Goal: Task Accomplishment & Management: Manage account settings

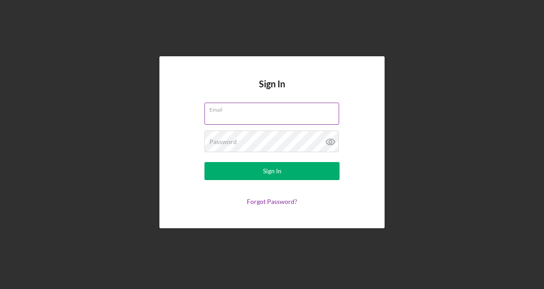
click at [281, 122] on input "Email" at bounding box center [271, 114] width 135 height 22
type input "[EMAIL_ADDRESS][DOMAIN_NAME]"
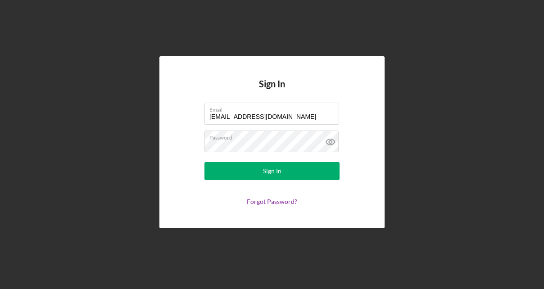
click at [540, 113] on div "Sign In Email [EMAIL_ADDRESS][DOMAIN_NAME] Password Sign In Forgot Password?" at bounding box center [272, 144] width 544 height 289
click at [327, 142] on icon at bounding box center [330, 142] width 23 height 23
click at [204, 162] on button "Sign In" at bounding box center [271, 171] width 135 height 18
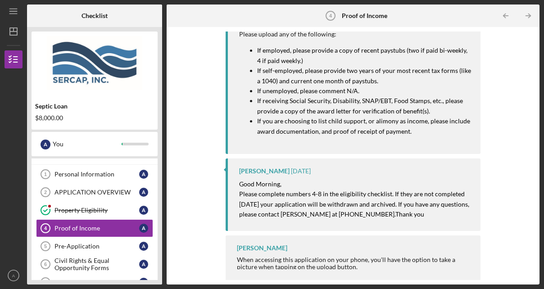
scroll to position [39, 0]
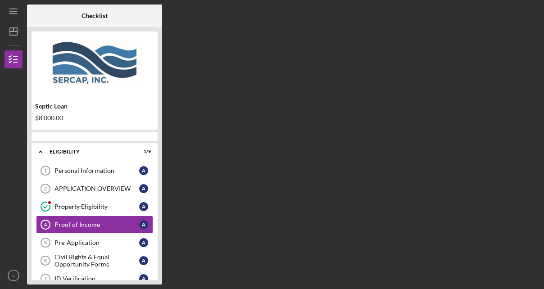
scroll to position [12, 0]
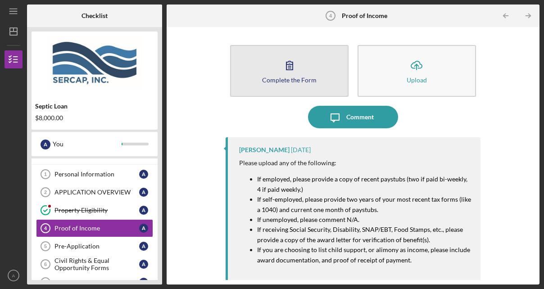
click at [278, 68] on icon "button" at bounding box center [289, 65] width 23 height 23
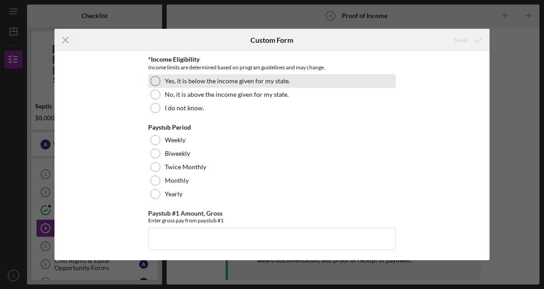
click at [243, 84] on label "Yes, it is below the income given for my state." at bounding box center [227, 80] width 125 height 7
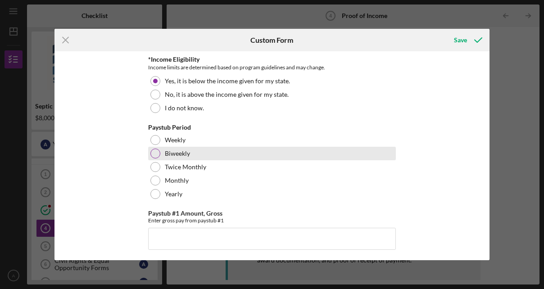
scroll to position [45, 0]
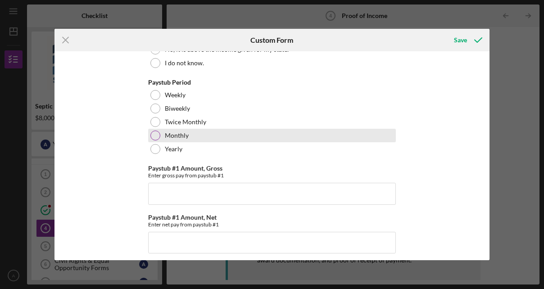
click at [190, 133] on div "Monthly" at bounding box center [272, 136] width 248 height 14
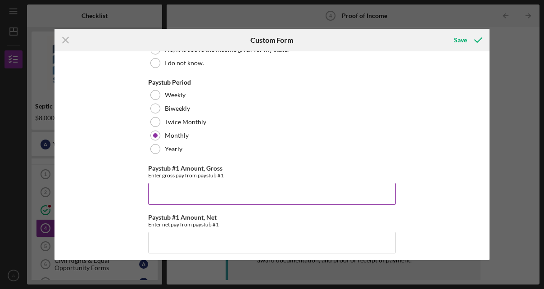
click at [236, 194] on input "Paystub #1 Amount, Gross" at bounding box center [272, 194] width 248 height 22
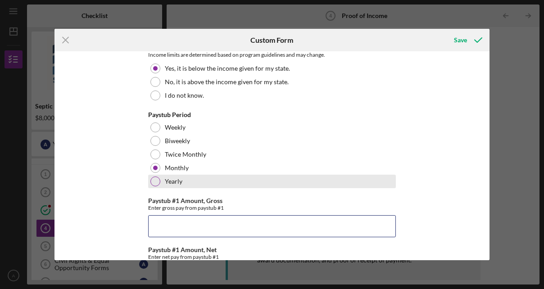
scroll to position [0, 0]
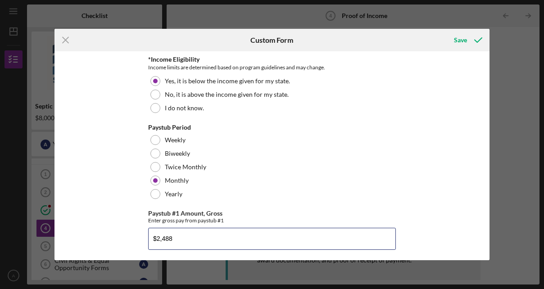
type input "$2,488"
drag, startPoint x: 181, startPoint y: 242, endPoint x: 149, endPoint y: 241, distance: 31.5
click at [149, 241] on input "$2,488" at bounding box center [272, 239] width 248 height 22
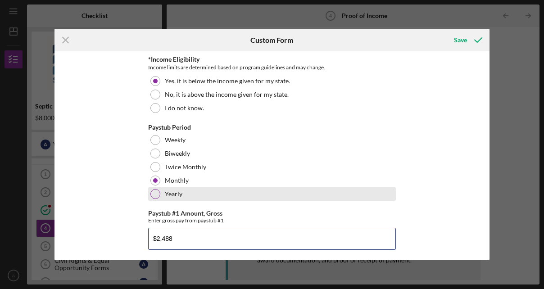
scroll to position [135, 0]
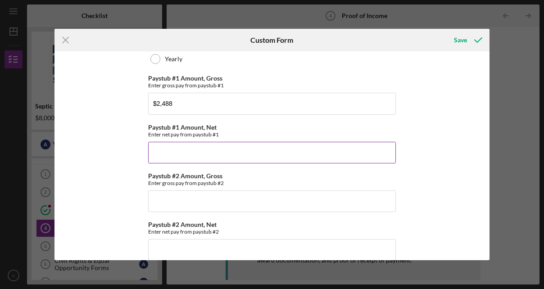
click at [230, 146] on input "Paystub #1 Amount, Net" at bounding box center [272, 153] width 248 height 22
paste input "$2,488"
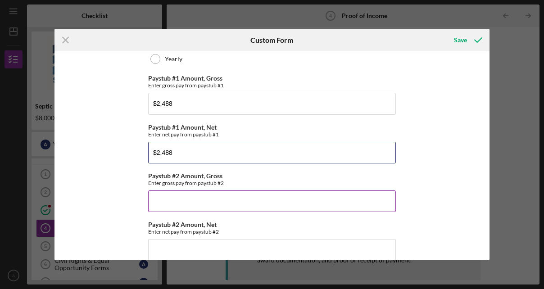
type input "$2,488"
click at [217, 203] on input "Paystub #2 Amount, Gross" at bounding box center [272, 201] width 248 height 22
paste input "$2,488"
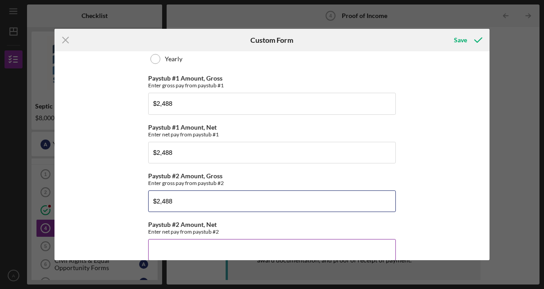
type input "$2,488"
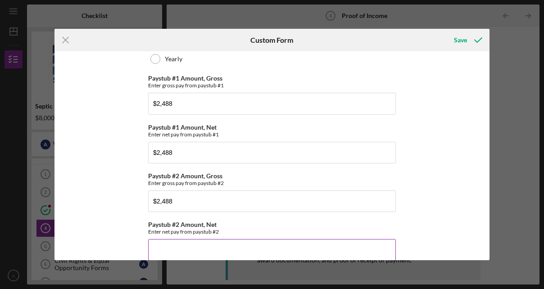
click at [226, 251] on input "Paystub #2 Amount, Net" at bounding box center [272, 250] width 248 height 22
paste input "$2,488"
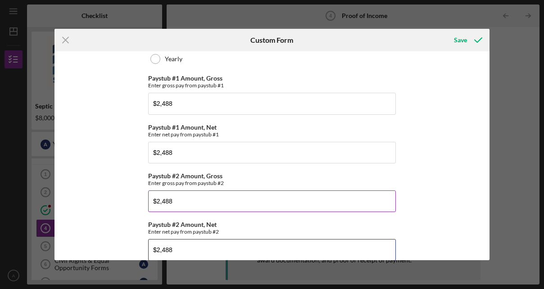
scroll to position [270, 0]
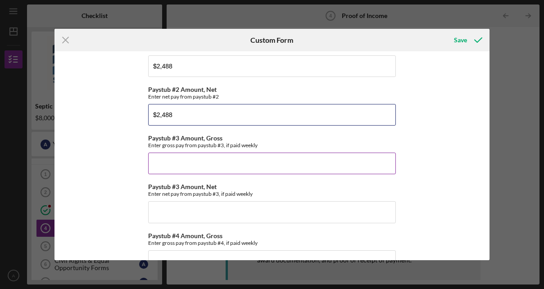
type input "$2,488"
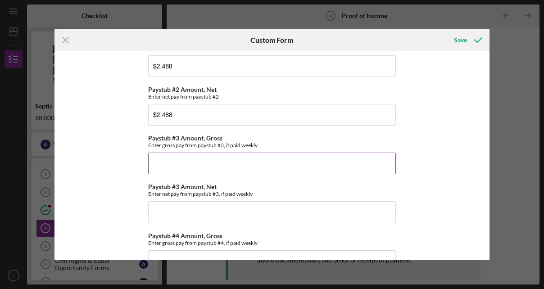
click at [217, 163] on input "Paystub #3 Amount, Gross" at bounding box center [272, 164] width 248 height 22
paste input "$2,488"
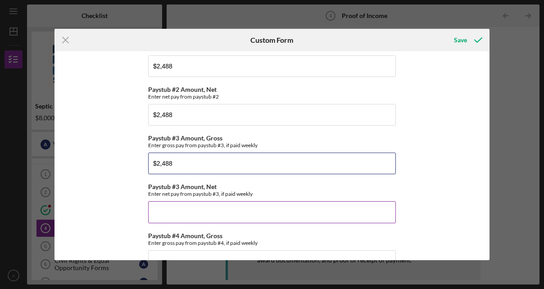
type input "$2,488"
click at [212, 211] on input "Paystub #3 Amount, Net" at bounding box center [272, 212] width 248 height 22
paste input "$2,488"
type input "$2,488"
drag, startPoint x: 213, startPoint y: 207, endPoint x: 145, endPoint y: 205, distance: 68.0
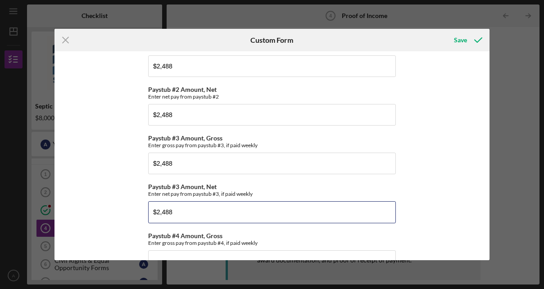
click at [145, 205] on div "*Income Eligibility Income limits are determined based on program guidelines an…" at bounding box center [271, 155] width 435 height 209
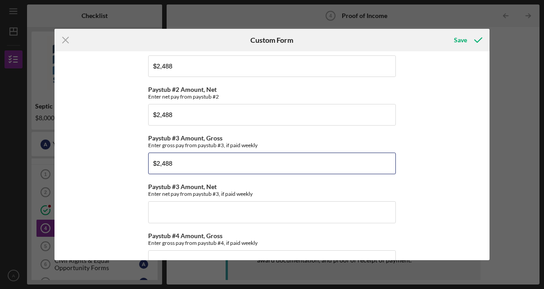
drag, startPoint x: 192, startPoint y: 163, endPoint x: 144, endPoint y: 163, distance: 48.2
click at [144, 163] on div "*Income Eligibility Income limits are determined based on program guidelines an…" at bounding box center [271, 155] width 435 height 209
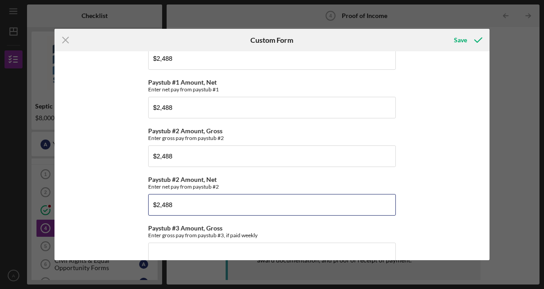
drag, startPoint x: 187, startPoint y: 202, endPoint x: 141, endPoint y: 199, distance: 46.4
click at [141, 199] on div "*Income Eligibility Income limits are determined based on program guidelines an…" at bounding box center [271, 155] width 435 height 209
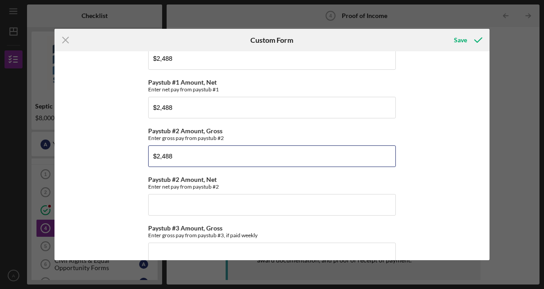
drag, startPoint x: 176, startPoint y: 164, endPoint x: 146, endPoint y: 164, distance: 30.6
click at [146, 164] on div "*Income Eligibility Income limits are determined based on program guidelines an…" at bounding box center [271, 155] width 435 height 209
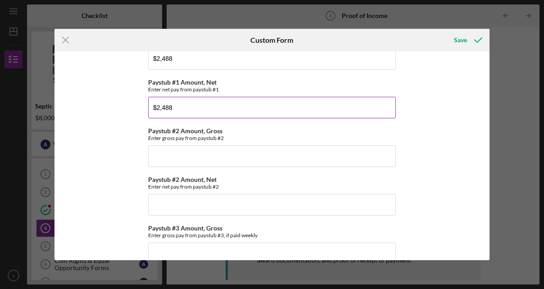
drag, startPoint x: 190, startPoint y: 112, endPoint x: 149, endPoint y: 111, distance: 41.0
click at [149, 111] on input "$2,488" at bounding box center [272, 108] width 248 height 22
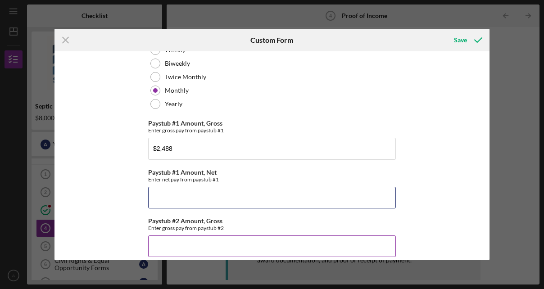
scroll to position [45, 0]
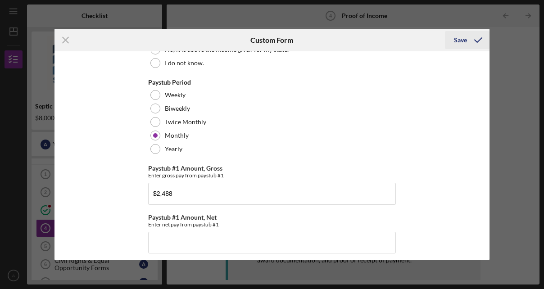
click at [464, 38] on div "Save" at bounding box center [460, 40] width 13 height 18
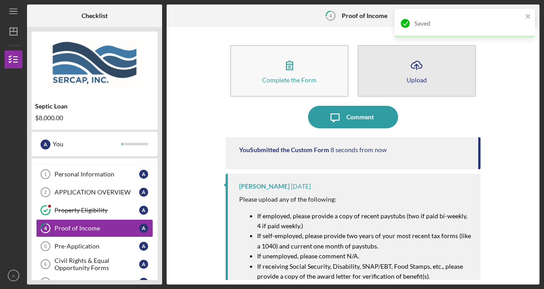
click at [431, 79] on button "Icon/Upload Upload" at bounding box center [416, 71] width 118 height 52
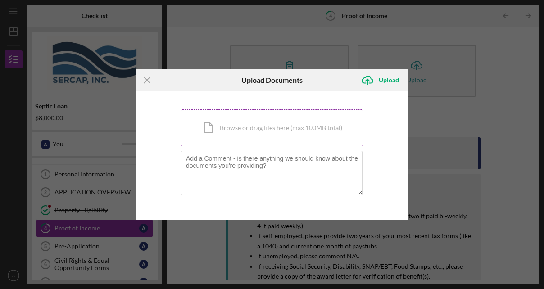
click at [268, 131] on div "Icon/Document Browse or drag files here (max 100MB total) Tap to choose files o…" at bounding box center [272, 127] width 182 height 37
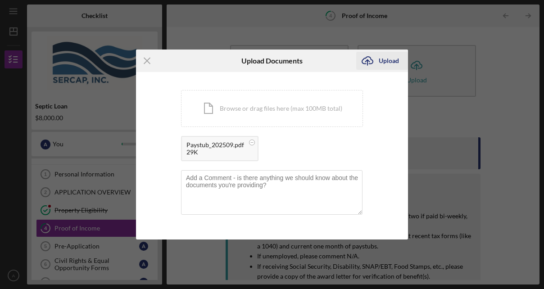
click at [386, 59] on div "Upload" at bounding box center [389, 61] width 20 height 18
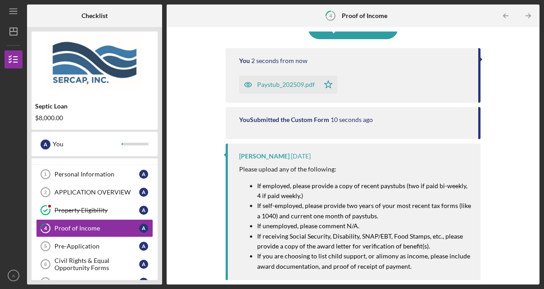
scroll to position [44, 0]
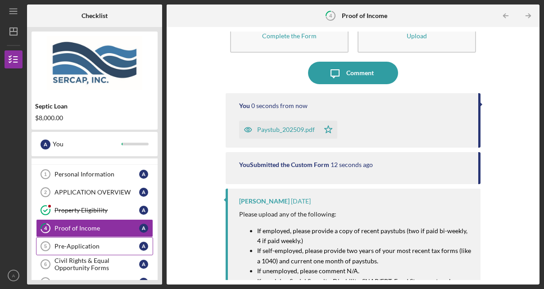
click at [113, 247] on div "Pre-Application" at bounding box center [96, 246] width 85 height 7
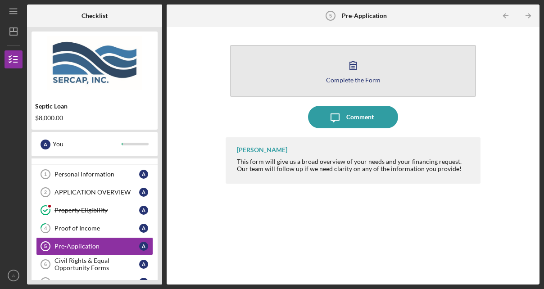
click at [407, 69] on button "Complete the Form Form" at bounding box center [353, 71] width 246 height 52
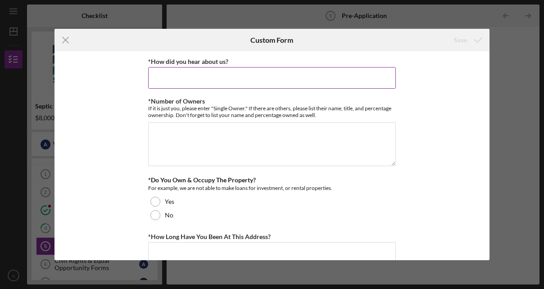
click at [233, 69] on input "*How did you hear about us?" at bounding box center [272, 78] width 248 height 22
type input "O"
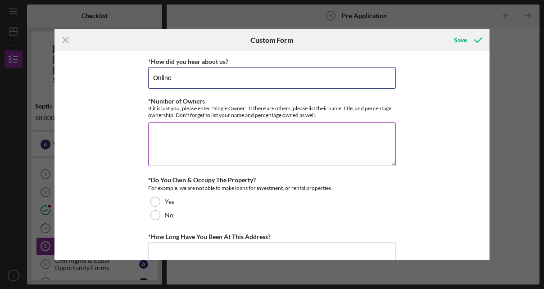
type input "Online"
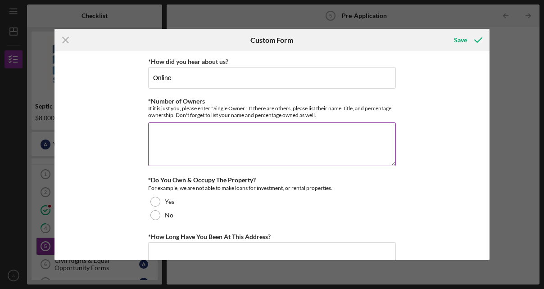
click at [200, 135] on textarea "*Number of Owners" at bounding box center [272, 143] width 248 height 43
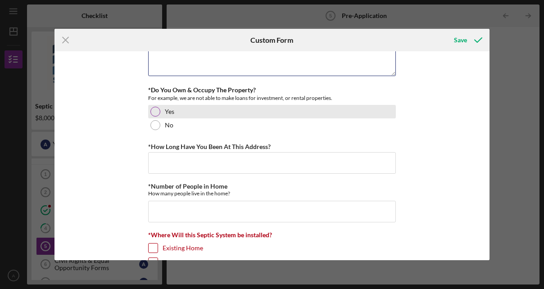
type textarea "2"
click at [188, 112] on div "Yes" at bounding box center [272, 112] width 248 height 14
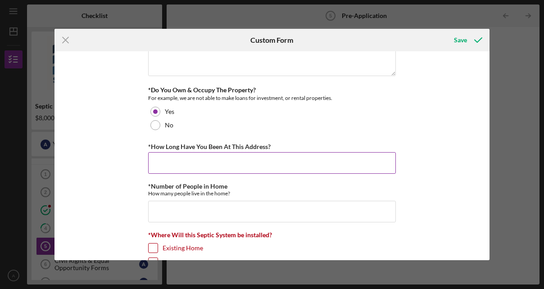
click at [194, 162] on input "*How Long Have You Been At This Address?" at bounding box center [272, 163] width 248 height 22
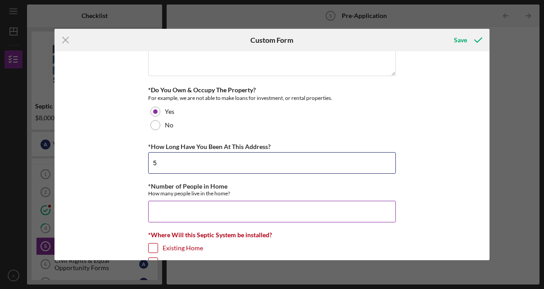
type input "5"
click at [198, 208] on input "*Number of People in Home" at bounding box center [272, 212] width 248 height 22
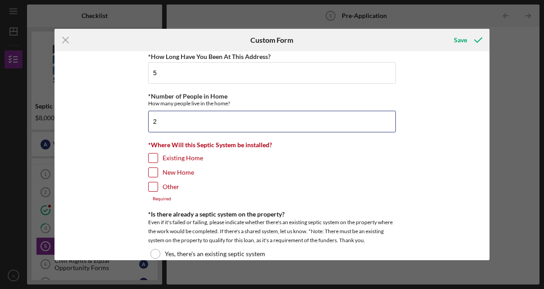
type input "2"
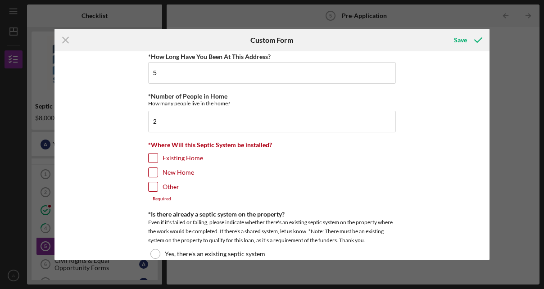
click at [183, 157] on label "Existing Home" at bounding box center [182, 157] width 41 height 9
click at [158, 157] on input "Existing Home" at bounding box center [153, 157] width 9 height 9
checkbox input "true"
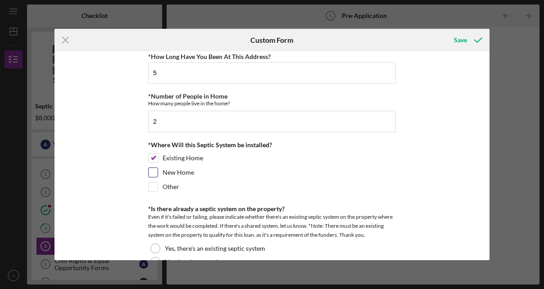
scroll to position [270, 0]
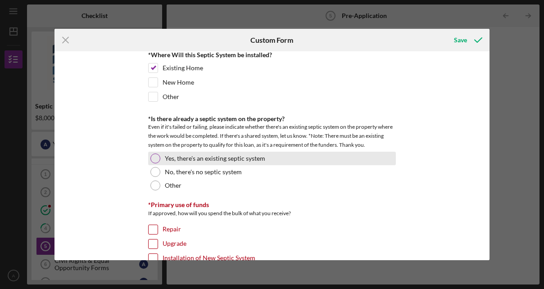
click at [248, 155] on label "Yes, there's an existing septic system" at bounding box center [215, 158] width 100 height 7
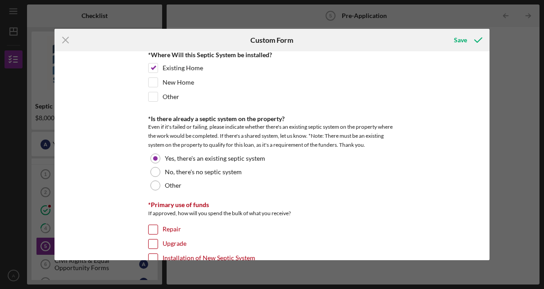
scroll to position [360, 0]
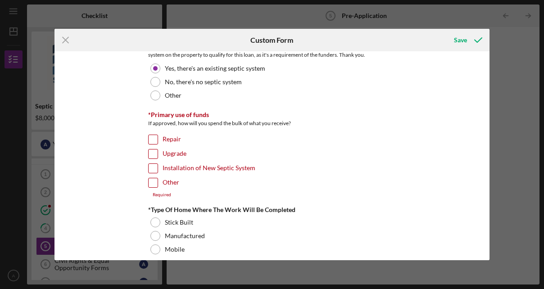
click at [173, 137] on label "Repair" at bounding box center [171, 139] width 18 height 9
click at [158, 137] on input "Repair" at bounding box center [153, 139] width 9 height 9
checkbox input "true"
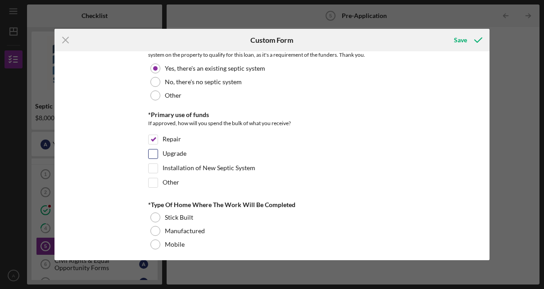
scroll to position [450, 0]
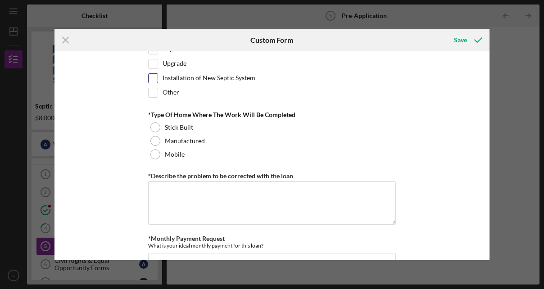
click at [208, 74] on label "Installation of New Septic System" at bounding box center [208, 78] width 93 height 9
click at [158, 74] on input "Installation of New Septic System" at bounding box center [153, 78] width 9 height 9
checkbox input "true"
click at [181, 63] on label "Upgrade" at bounding box center [174, 63] width 24 height 9
click at [158, 63] on input "Upgrade" at bounding box center [153, 63] width 9 height 9
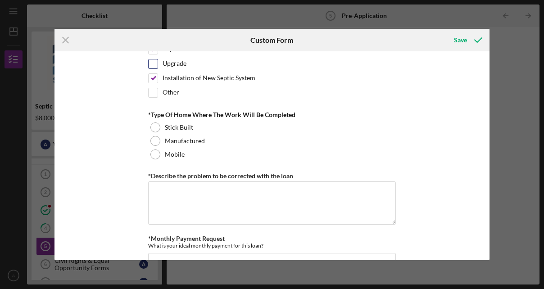
checkbox input "true"
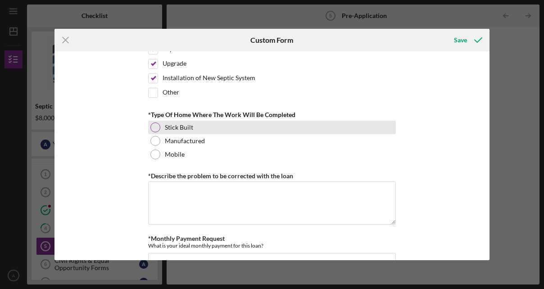
click at [188, 126] on label "Stick Built" at bounding box center [179, 127] width 28 height 7
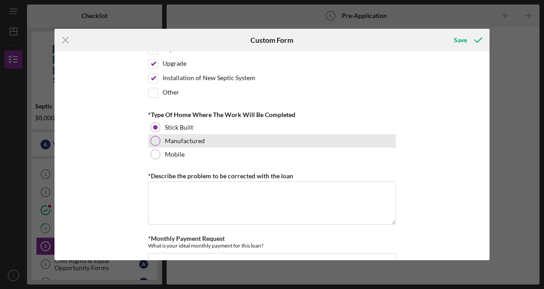
scroll to position [495, 0]
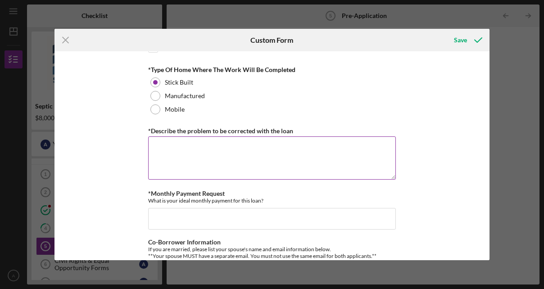
click at [264, 142] on textarea "*Describe the problem to be corrected with the loan" at bounding box center [272, 157] width 248 height 43
type textarea "Septic keeps backing up"
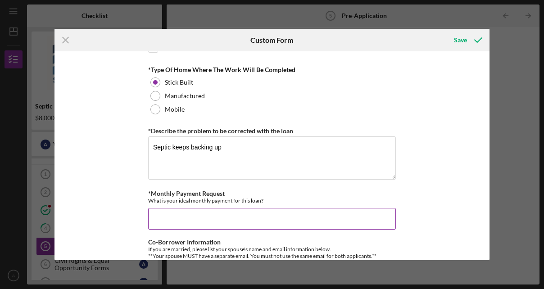
click at [238, 215] on input "*Monthly Payment Request" at bounding box center [272, 219] width 248 height 22
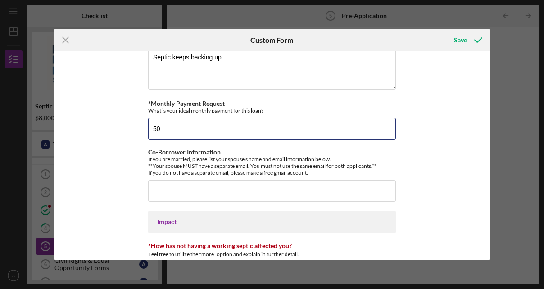
scroll to position [630, 0]
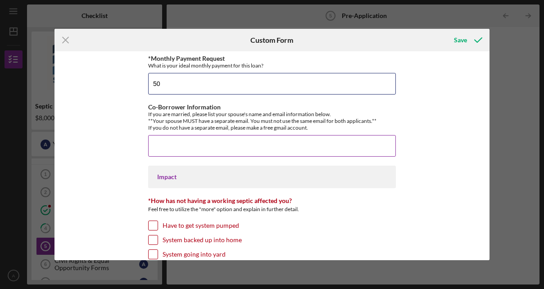
type input "50"
click at [198, 139] on input "Co-Borrower Information" at bounding box center [272, 146] width 248 height 22
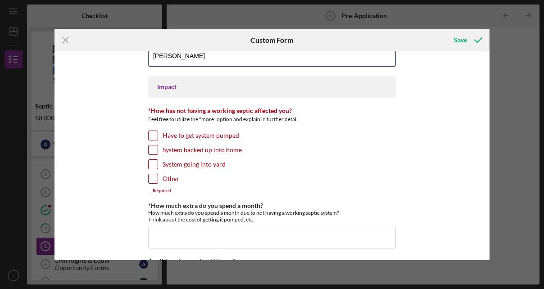
type input "Marcus Singletary"
click at [217, 131] on label "Have to get system pumped" at bounding box center [200, 135] width 77 height 9
click at [158, 131] on input "Have to get system pumped" at bounding box center [153, 135] width 9 height 9
checkbox input "true"
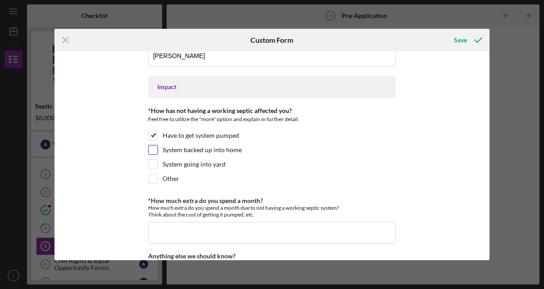
click at [213, 145] on label "System backed up into home" at bounding box center [201, 149] width 79 height 9
click at [158, 145] on input "System backed up into home" at bounding box center [153, 149] width 9 height 9
checkbox input "true"
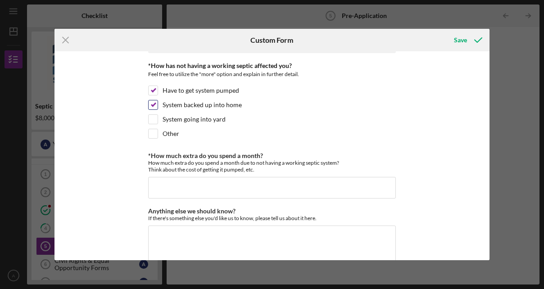
scroll to position [782, 0]
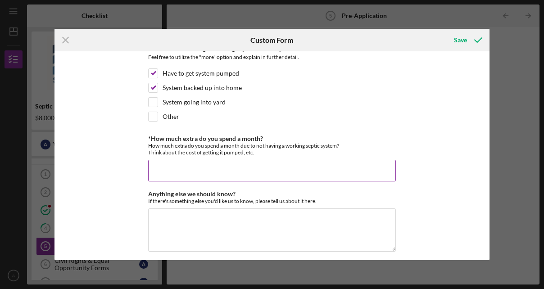
click at [220, 162] on input "*How much extra do you spend a month?" at bounding box center [272, 171] width 248 height 22
type input "d"
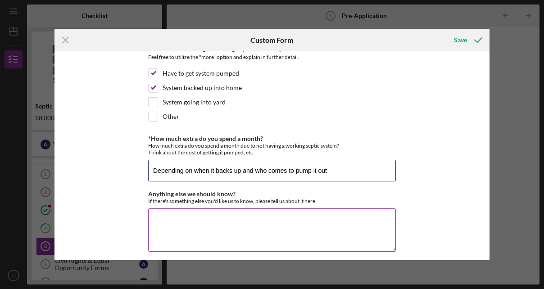
type input "Depending on when it backs up and who comes to pump it out"
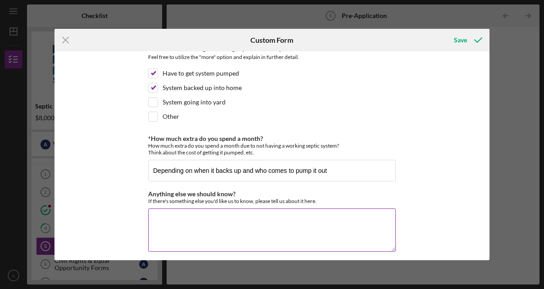
click at [187, 210] on textarea "Anything else we should know?" at bounding box center [272, 229] width 248 height 43
type textarea "N/A"
click at [471, 40] on icon "submit" at bounding box center [478, 40] width 23 height 23
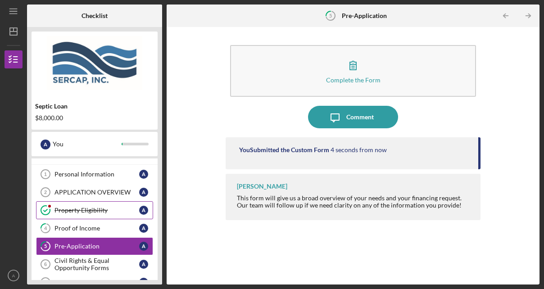
scroll to position [102, 0]
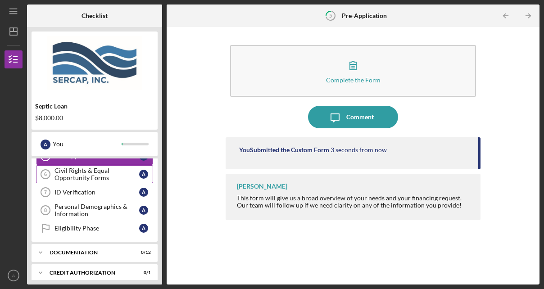
click at [97, 169] on div "Civil Rights & Equal Opportunity Forms" at bounding box center [96, 174] width 85 height 14
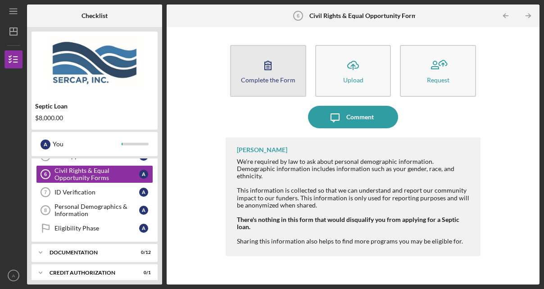
click at [282, 80] on div "Complete the Form" at bounding box center [268, 80] width 54 height 7
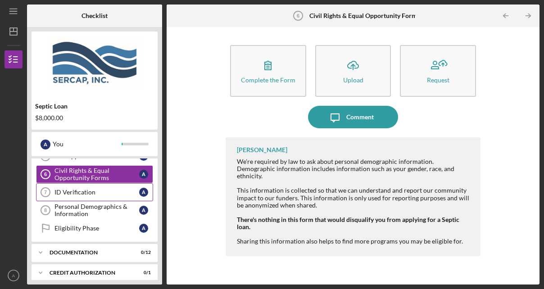
click at [98, 191] on div "ID Verification" at bounding box center [96, 192] width 85 height 7
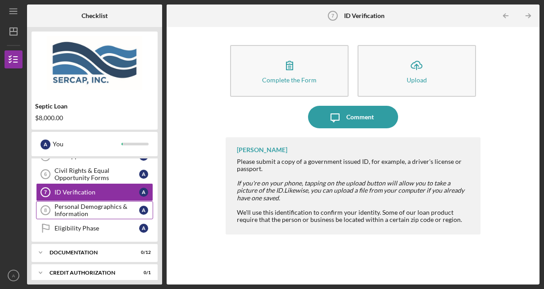
click at [103, 208] on div "Personal Demographics & Information" at bounding box center [96, 210] width 85 height 14
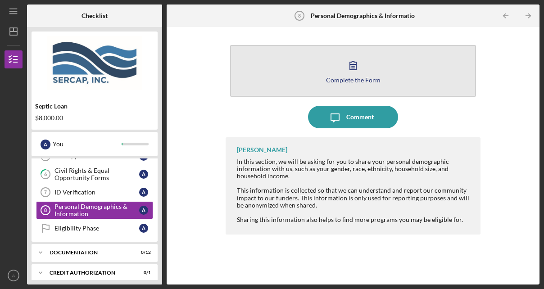
click at [339, 71] on button "Complete the Form Form" at bounding box center [353, 71] width 246 height 52
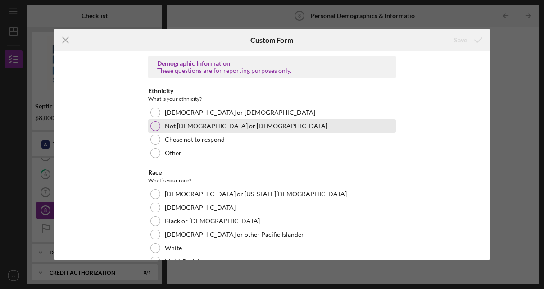
click at [180, 126] on label "Not Hispanic or Latino" at bounding box center [246, 125] width 162 height 7
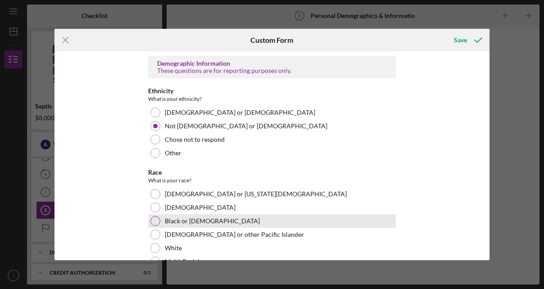
click at [173, 222] on label "Black or African American" at bounding box center [212, 220] width 95 height 7
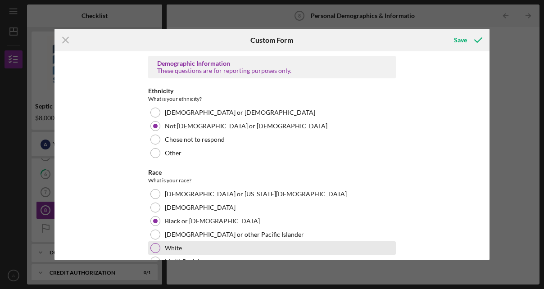
scroll to position [135, 0]
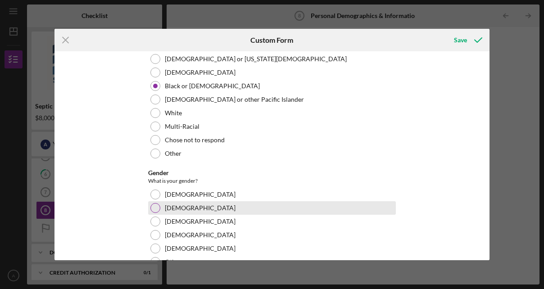
click at [187, 209] on div "Male" at bounding box center [272, 208] width 248 height 14
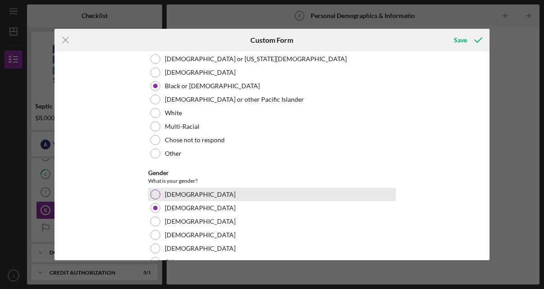
click at [190, 198] on div "Female" at bounding box center [272, 195] width 248 height 14
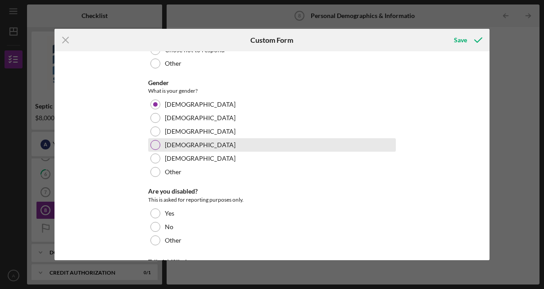
scroll to position [312, 0]
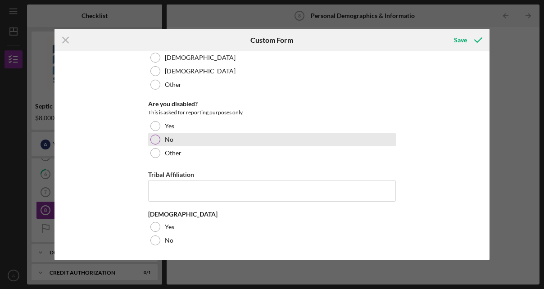
click at [171, 140] on label "No" at bounding box center [169, 139] width 9 height 7
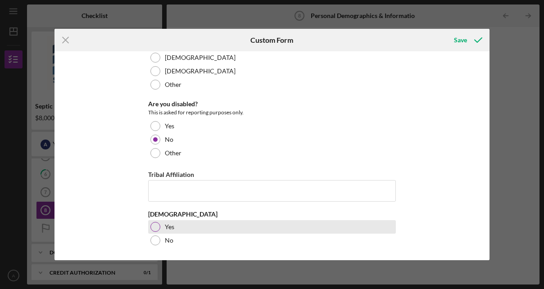
click at [172, 226] on label "Yes" at bounding box center [169, 226] width 9 height 7
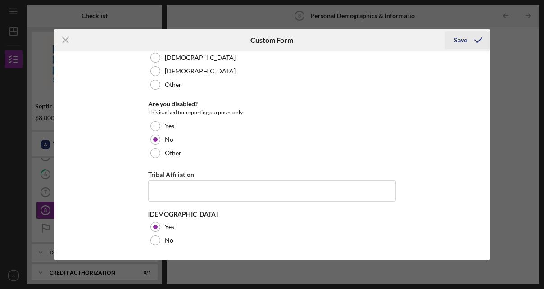
click at [465, 45] on div "Save" at bounding box center [460, 40] width 13 height 18
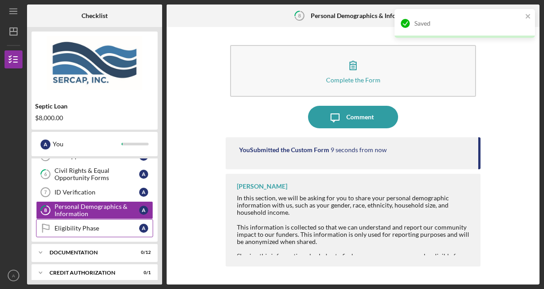
click at [85, 225] on div "Eligibility Phase" at bounding box center [96, 228] width 85 height 7
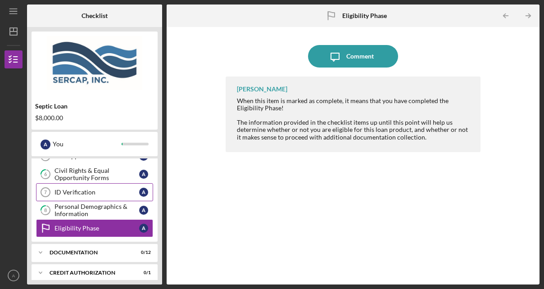
click at [108, 191] on div "ID Verification" at bounding box center [96, 192] width 85 height 7
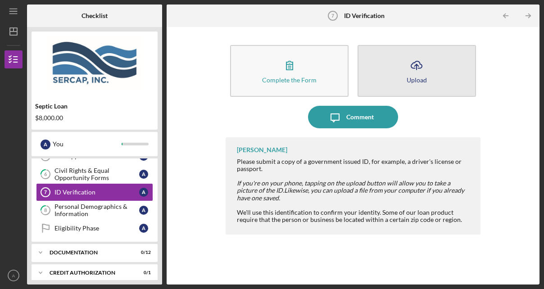
click at [428, 70] on button "Icon/Upload Upload" at bounding box center [416, 71] width 118 height 52
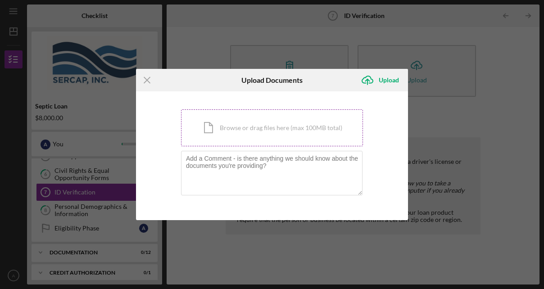
click at [339, 126] on div "Icon/Document Browse or drag files here (max 100MB total) Tap to choose files o…" at bounding box center [272, 127] width 182 height 37
click at [519, 49] on div "Icon/Menu Close Upload Documents Icon/Upload Upload You're uploading documents …" at bounding box center [272, 144] width 544 height 289
click at [475, 51] on div "Icon/Menu Close Upload Documents Icon/Upload Upload You're uploading documents …" at bounding box center [272, 144] width 544 height 289
click at [146, 85] on icon "Icon/Menu Close" at bounding box center [147, 80] width 23 height 23
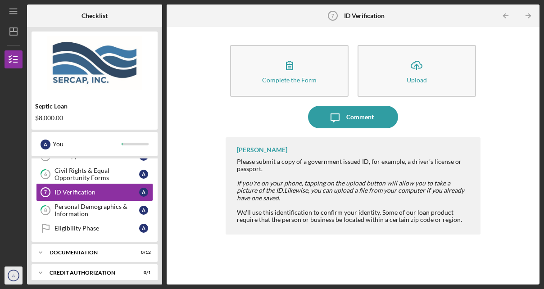
click at [11, 279] on icon "A" at bounding box center [14, 275] width 18 height 23
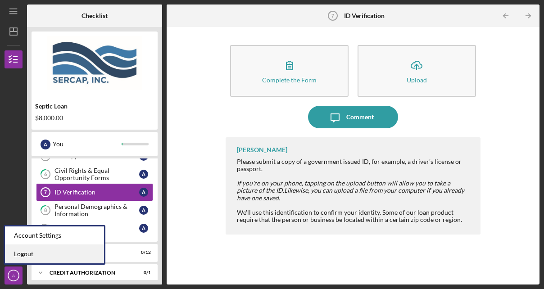
click at [67, 252] on link "Logout" at bounding box center [54, 254] width 99 height 18
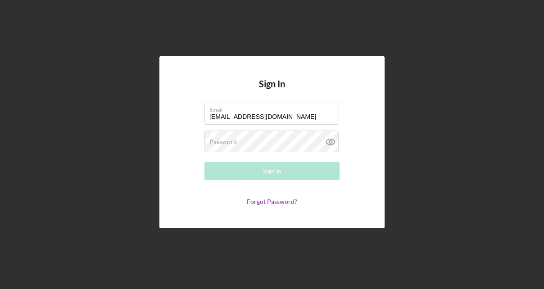
type input "[EMAIL_ADDRESS][DOMAIN_NAME]"
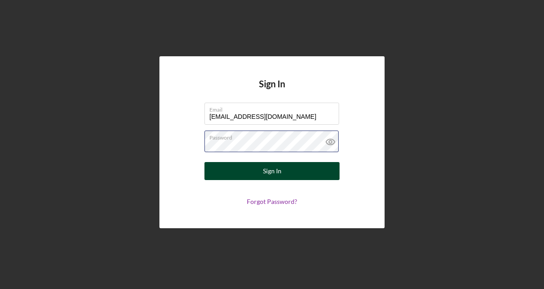
click at [204, 162] on button "Sign In" at bounding box center [271, 171] width 135 height 18
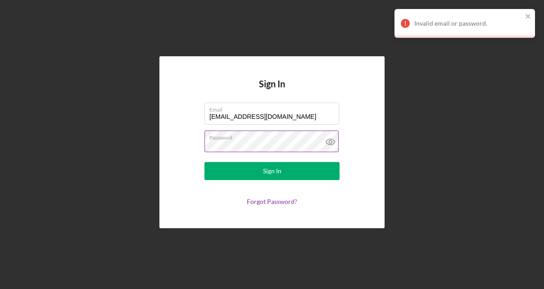
click at [281, 140] on label "Password" at bounding box center [274, 136] width 130 height 10
click at [332, 143] on icon at bounding box center [330, 142] width 23 height 23
click at [204, 162] on button "Sign In" at bounding box center [271, 171] width 135 height 18
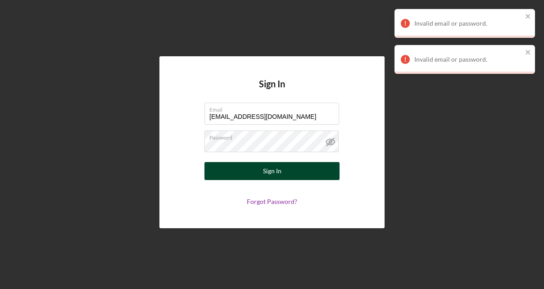
click at [263, 176] on div "Sign In" at bounding box center [272, 171] width 18 height 18
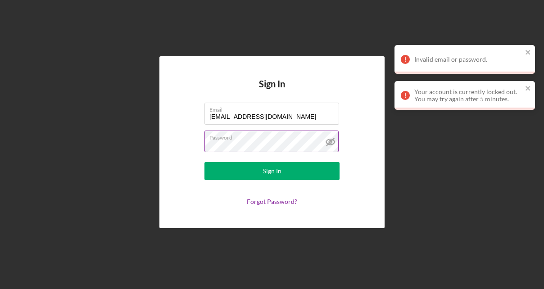
click at [278, 136] on label "Password" at bounding box center [274, 136] width 130 height 10
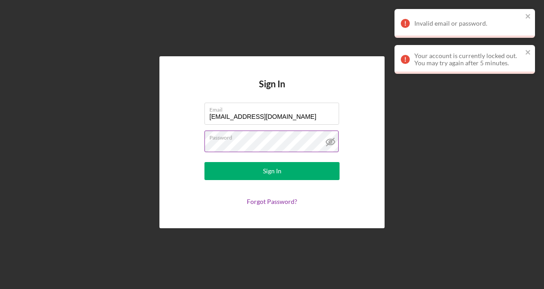
click at [204, 162] on button "Sign In" at bounding box center [271, 171] width 135 height 18
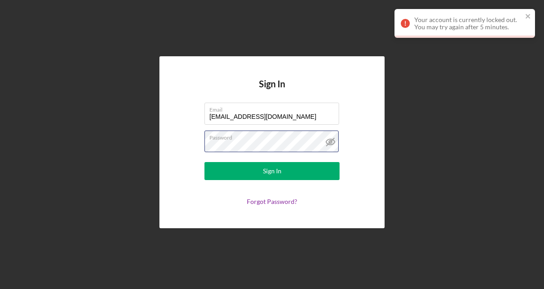
click at [204, 162] on button "Sign In" at bounding box center [271, 171] width 135 height 18
click at [279, 203] on link "Forgot Password?" at bounding box center [272, 202] width 50 height 8
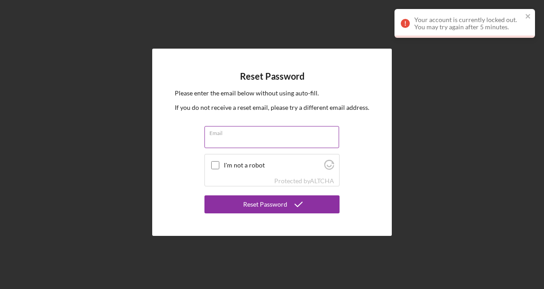
click at [260, 141] on input "Email" at bounding box center [271, 137] width 135 height 22
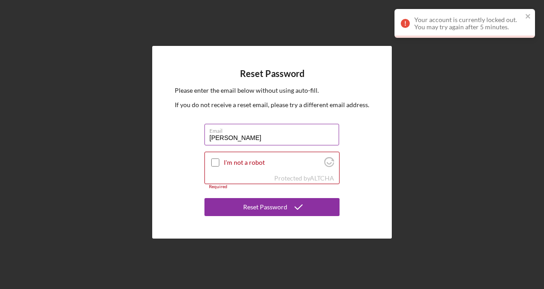
type input "[EMAIL_ADDRESS][DOMAIN_NAME]"
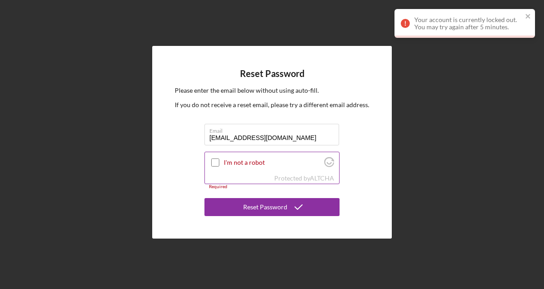
click at [212, 164] on input "I'm not a robot" at bounding box center [215, 162] width 8 height 8
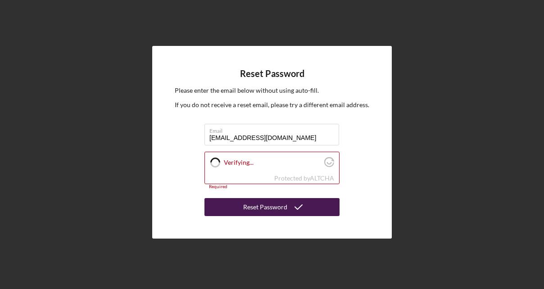
checkbox input "true"
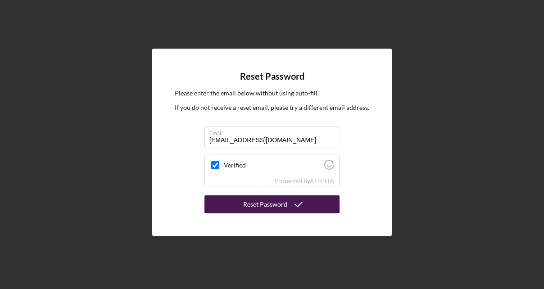
click at [275, 204] on div "Reset Password" at bounding box center [265, 204] width 44 height 18
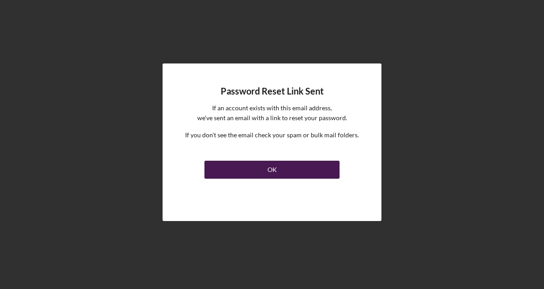
click at [274, 168] on div "OK" at bounding box center [271, 170] width 9 height 18
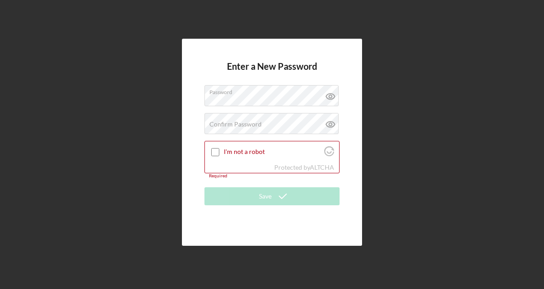
click at [447, 125] on div "Enter a New Password Password Confirm Password Passwords do not match. I'm not …" at bounding box center [272, 142] width 535 height 284
click at [217, 149] on input "I'm not a robot" at bounding box center [215, 152] width 8 height 8
checkbox input "true"
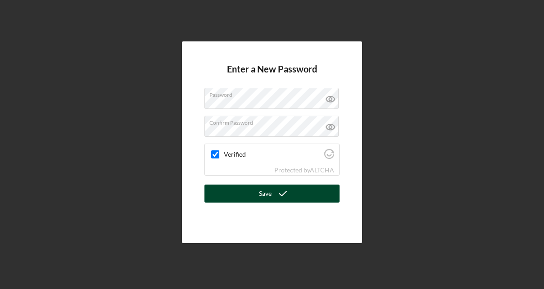
click at [265, 192] on div "Save" at bounding box center [265, 194] width 13 height 18
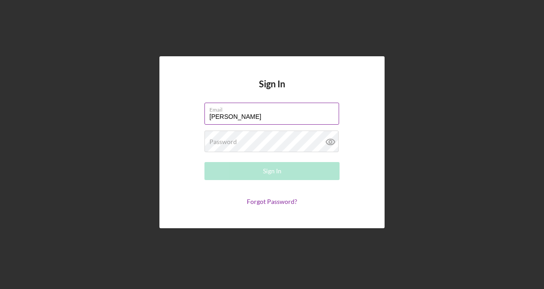
type input "[EMAIL_ADDRESS][DOMAIN_NAME]"
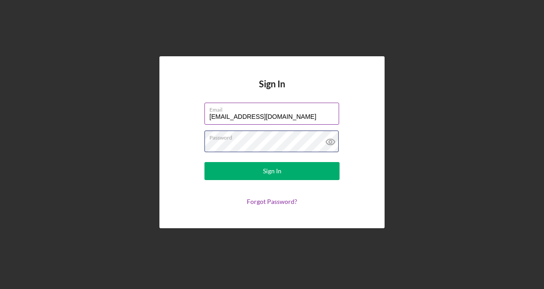
click at [204, 162] on button "Sign In" at bounding box center [271, 171] width 135 height 18
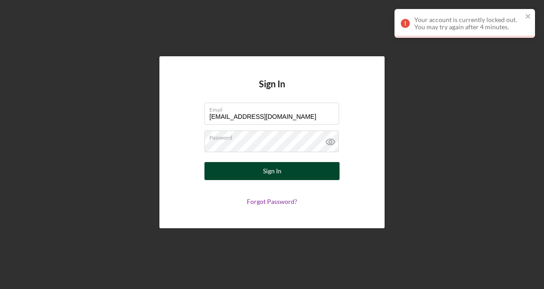
click at [287, 176] on button "Sign In" at bounding box center [271, 171] width 135 height 18
